Goal: Task Accomplishment & Management: Complete application form

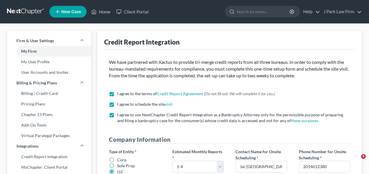
select select "0"
select select "33"
select select "0"
select select "33"
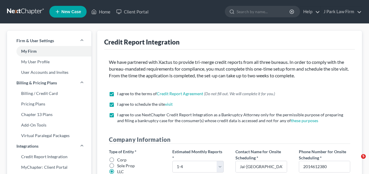
select select "0"
select select "1"
select select "33"
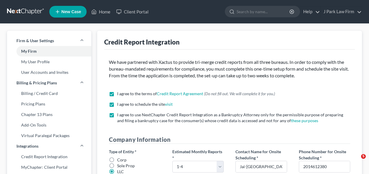
select select "33"
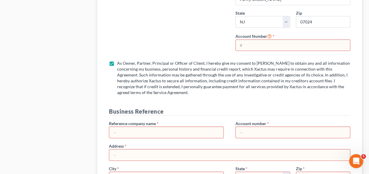
scroll to position [900, 0]
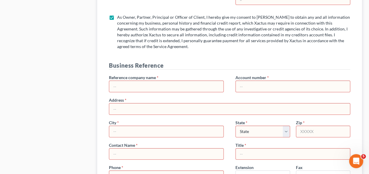
click at [158, 81] on input "text" at bounding box center [166, 86] width 114 height 11
paste input "Law Office of [PERSON_NAME]"
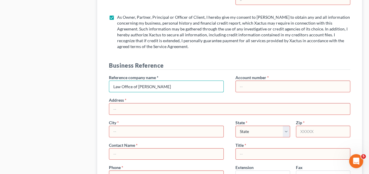
type input "Law Office of [PERSON_NAME]"
click at [141, 104] on input "text" at bounding box center [229, 109] width 241 height 11
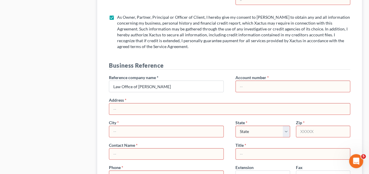
paste input "[STREET_ADDRESS]"
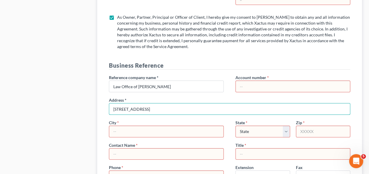
type input "[STREET_ADDRESS]"
click at [136, 126] on input "text" at bounding box center [166, 131] width 114 height 11
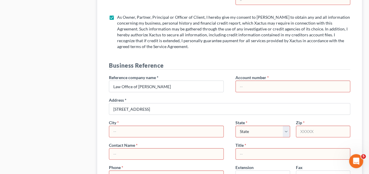
paste input "[GEOGRAPHIC_DATA]"
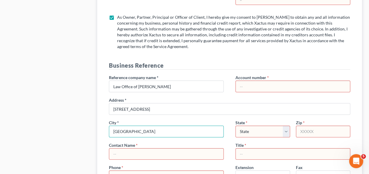
type input "[GEOGRAPHIC_DATA]"
click at [281, 126] on select "State [US_STATE] AK AR AZ CA CO CT DE DC [GEOGRAPHIC_DATA] [GEOGRAPHIC_DATA] GU…" at bounding box center [262, 132] width 54 height 12
select select "33"
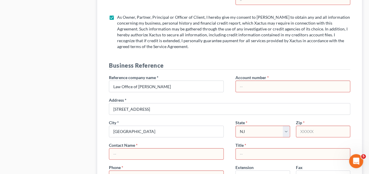
click at [235, 126] on select "State [US_STATE] AK AR AZ CA CO CT DE DC [GEOGRAPHIC_DATA] [GEOGRAPHIC_DATA] GU…" at bounding box center [262, 132] width 54 height 12
click at [304, 126] on input "text" at bounding box center [323, 132] width 54 height 12
paste input "07631"
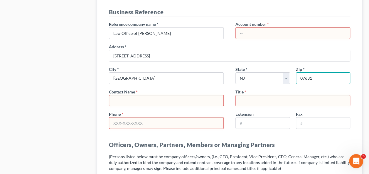
scroll to position [959, 0]
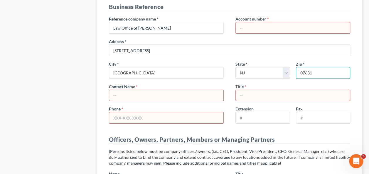
type input "07631"
click at [180, 90] on input "text" at bounding box center [166, 95] width 114 height 11
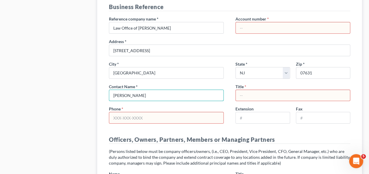
type input "[PERSON_NAME]"
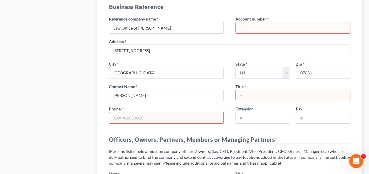
click at [259, 90] on input "text" at bounding box center [293, 95] width 114 height 11
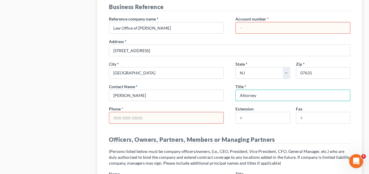
type input "Attorney"
click at [126, 112] on input "text" at bounding box center [166, 117] width 114 height 11
paste input "[PHONE_NUMBER]"
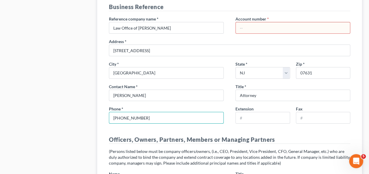
type input "[PHONE_NUMBER]"
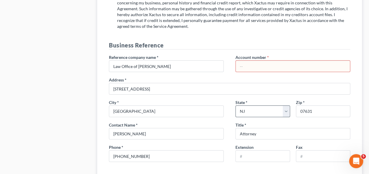
scroll to position [900, 0]
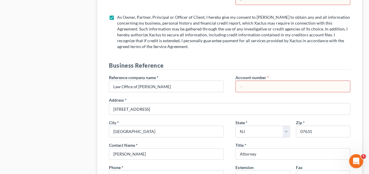
click at [250, 81] on input "text" at bounding box center [293, 86] width 114 height 11
paste input "NCE7679"
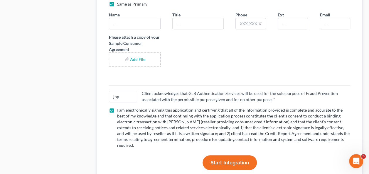
scroll to position [1282, 0]
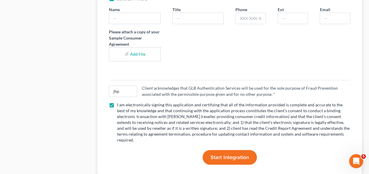
type input "NCE7679"
click at [224, 154] on span "Start Integration" at bounding box center [229, 157] width 38 height 6
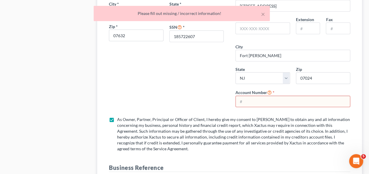
scroll to position [797, 0]
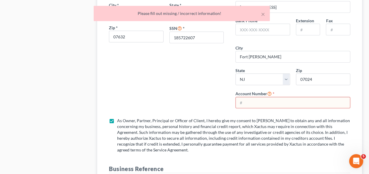
click at [246, 97] on input "text" at bounding box center [293, 102] width 114 height 11
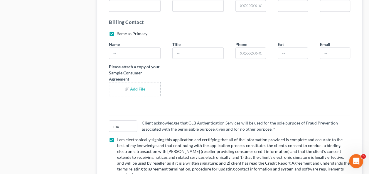
scroll to position [1282, 0]
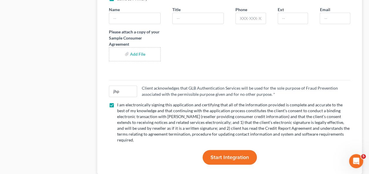
type input "381038250871"
click at [236, 154] on span "Start Integration" at bounding box center [229, 157] width 38 height 6
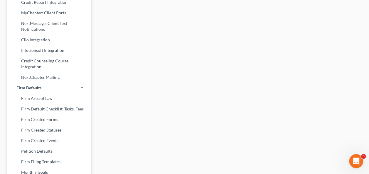
scroll to position [8, 0]
